Goal: Information Seeking & Learning: Learn about a topic

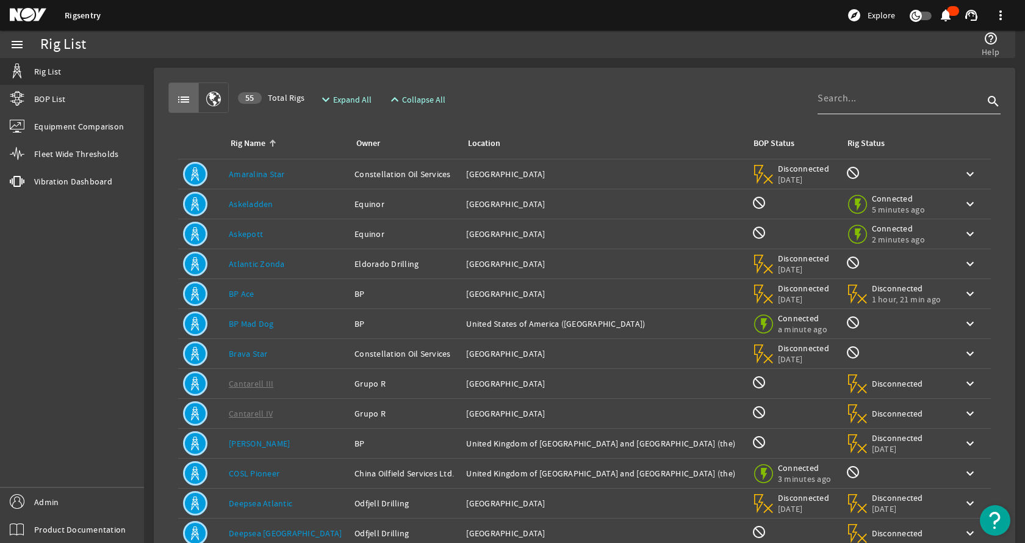
click at [862, 103] on input at bounding box center [901, 98] width 166 height 15
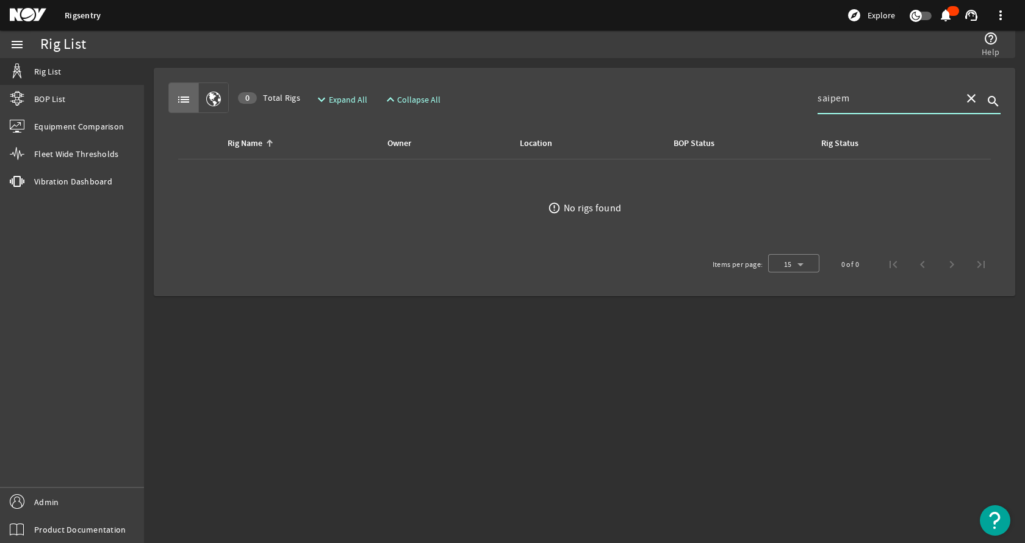
type input "saipem"
click at [966, 97] on mat-icon "close" at bounding box center [971, 98] width 15 height 15
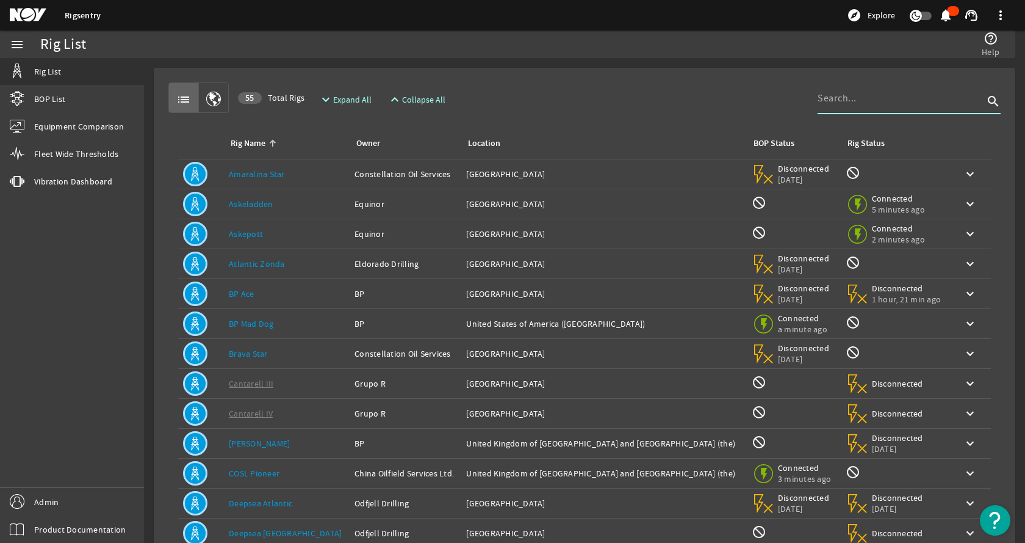
click at [721, 56] on div "help_outline Help" at bounding box center [766, 44] width 480 height 27
